Goal: Navigation & Orientation: Go to known website

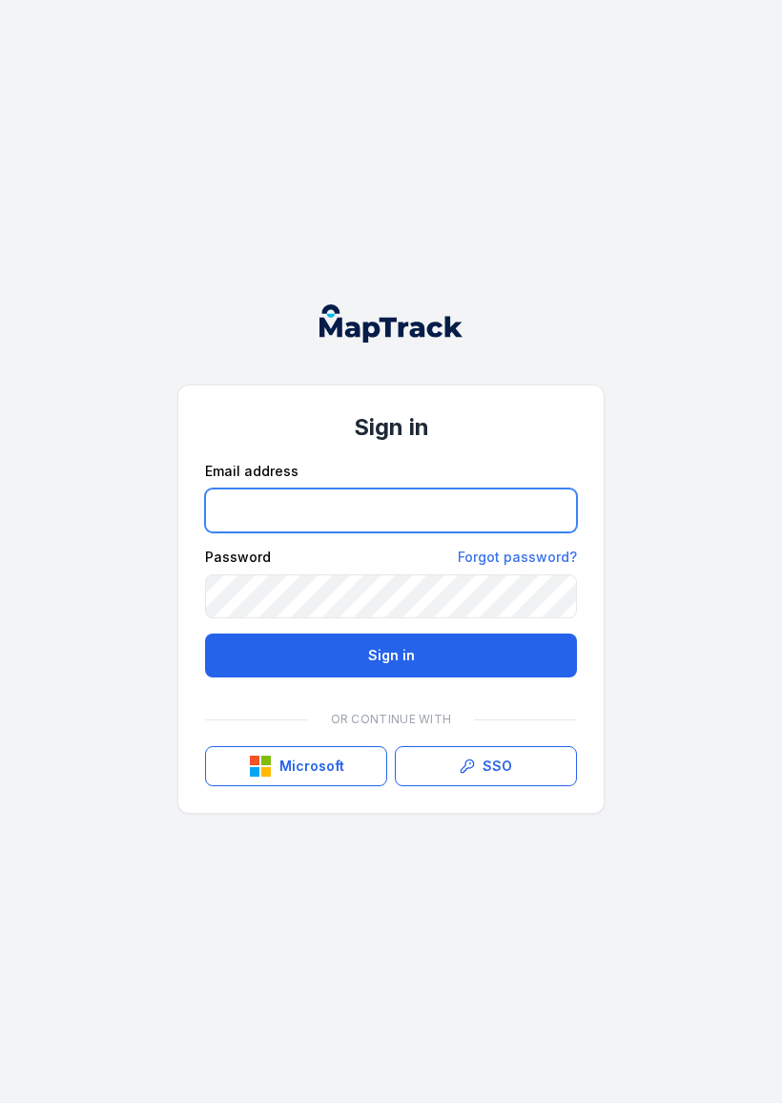
click at [348, 511] on input "email" at bounding box center [391, 510] width 372 height 44
click at [363, 500] on input "email" at bounding box center [391, 510] width 372 height 44
click at [528, 495] on input "email" at bounding box center [391, 510] width 372 height 44
type input "**********"
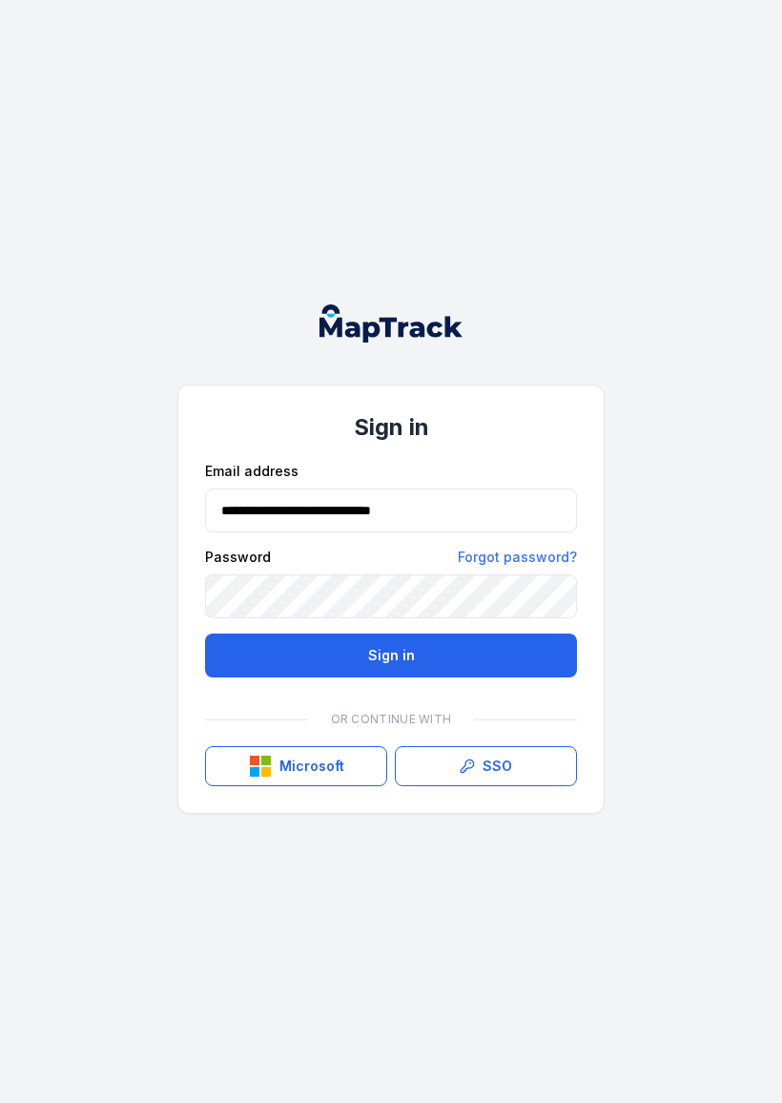
click at [421, 648] on button "Sign in" at bounding box center [391, 655] width 372 height 44
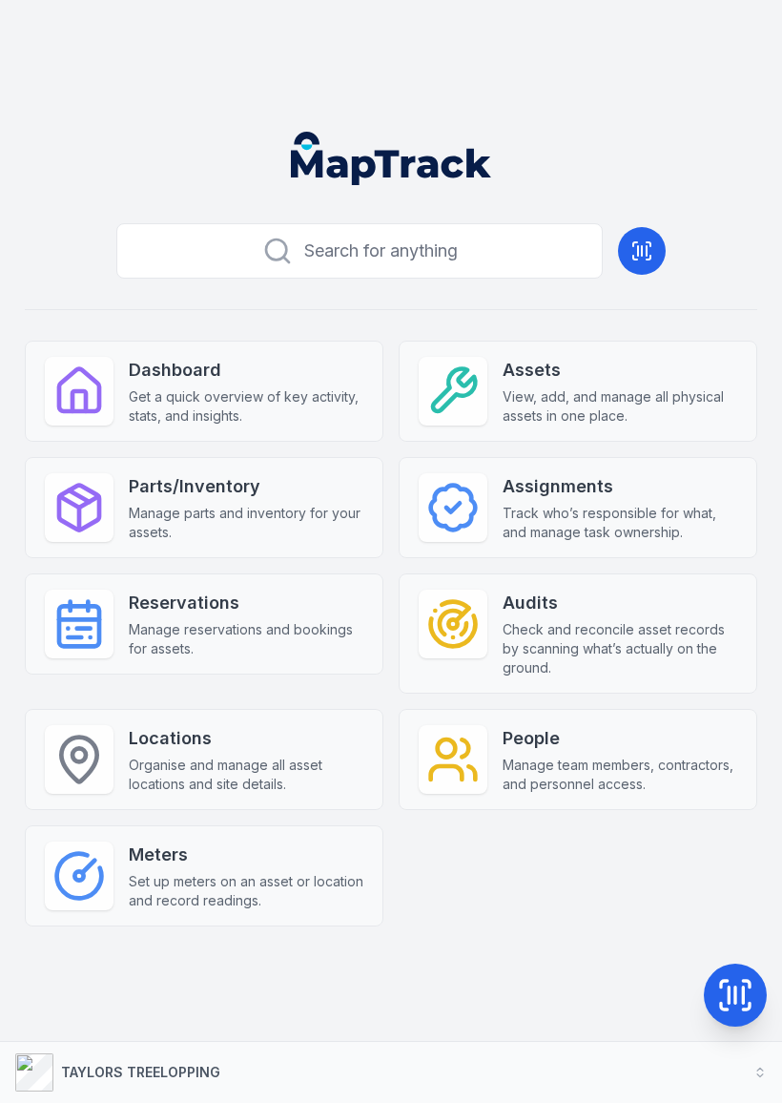
click at [151, 1068] on strong "TAYLORS TREELOPPING" at bounding box center [140, 1072] width 159 height 16
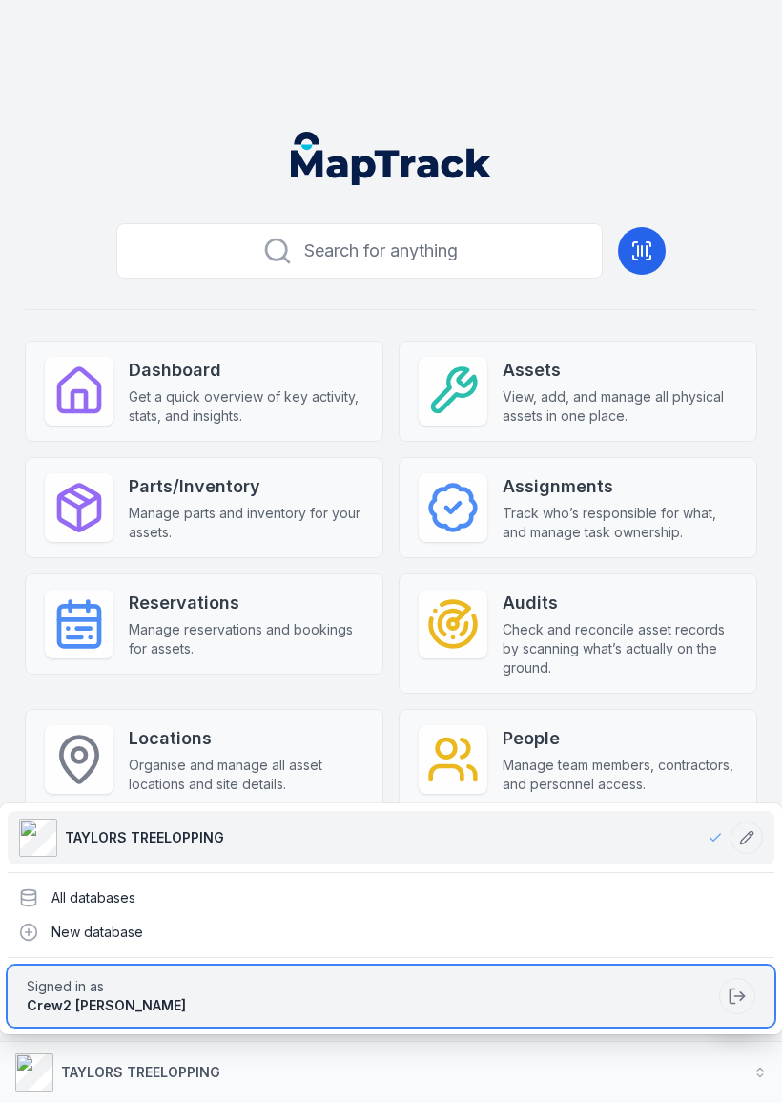
click at [76, 985] on span "Signed in as" at bounding box center [369, 986] width 685 height 19
